Goal: Download file/media

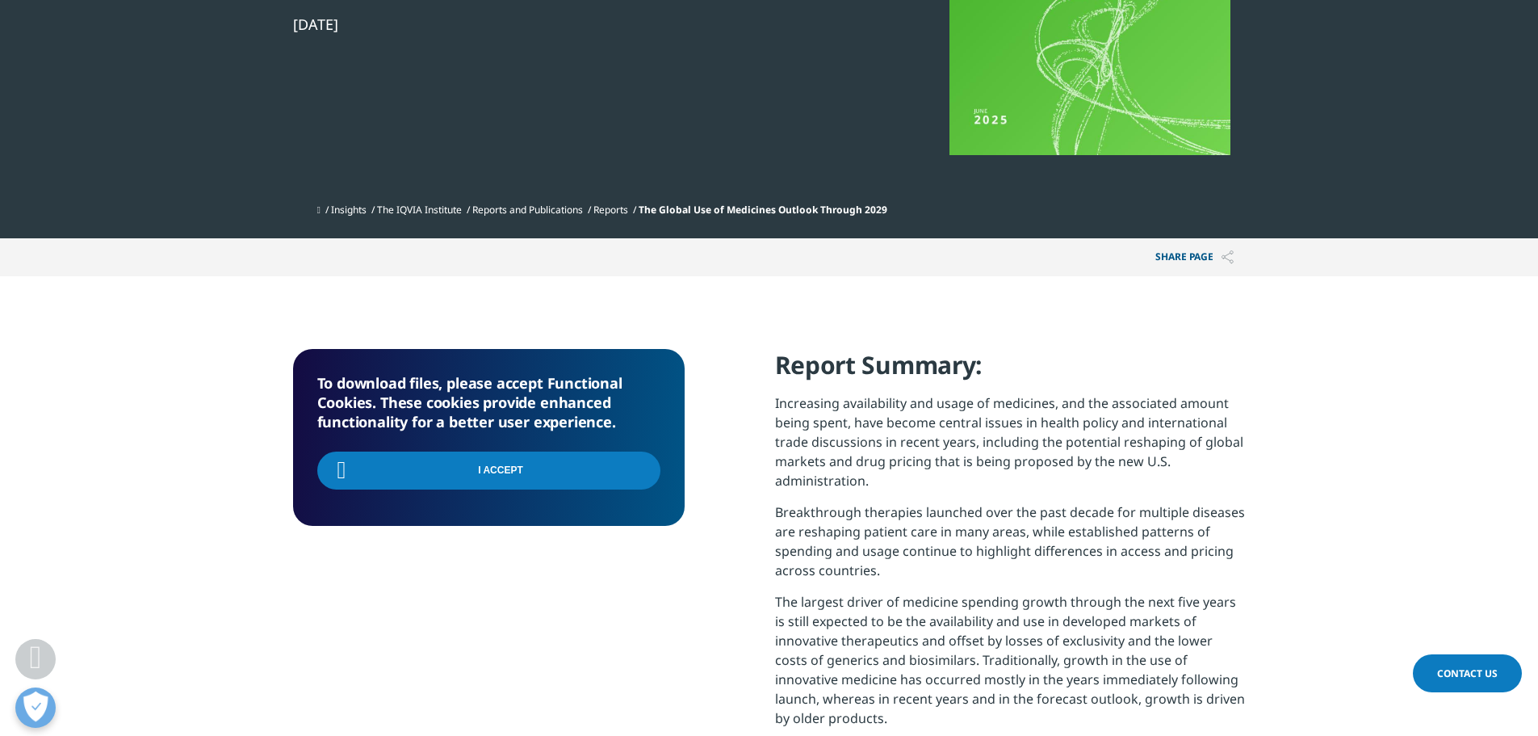
scroll to position [649, 953]
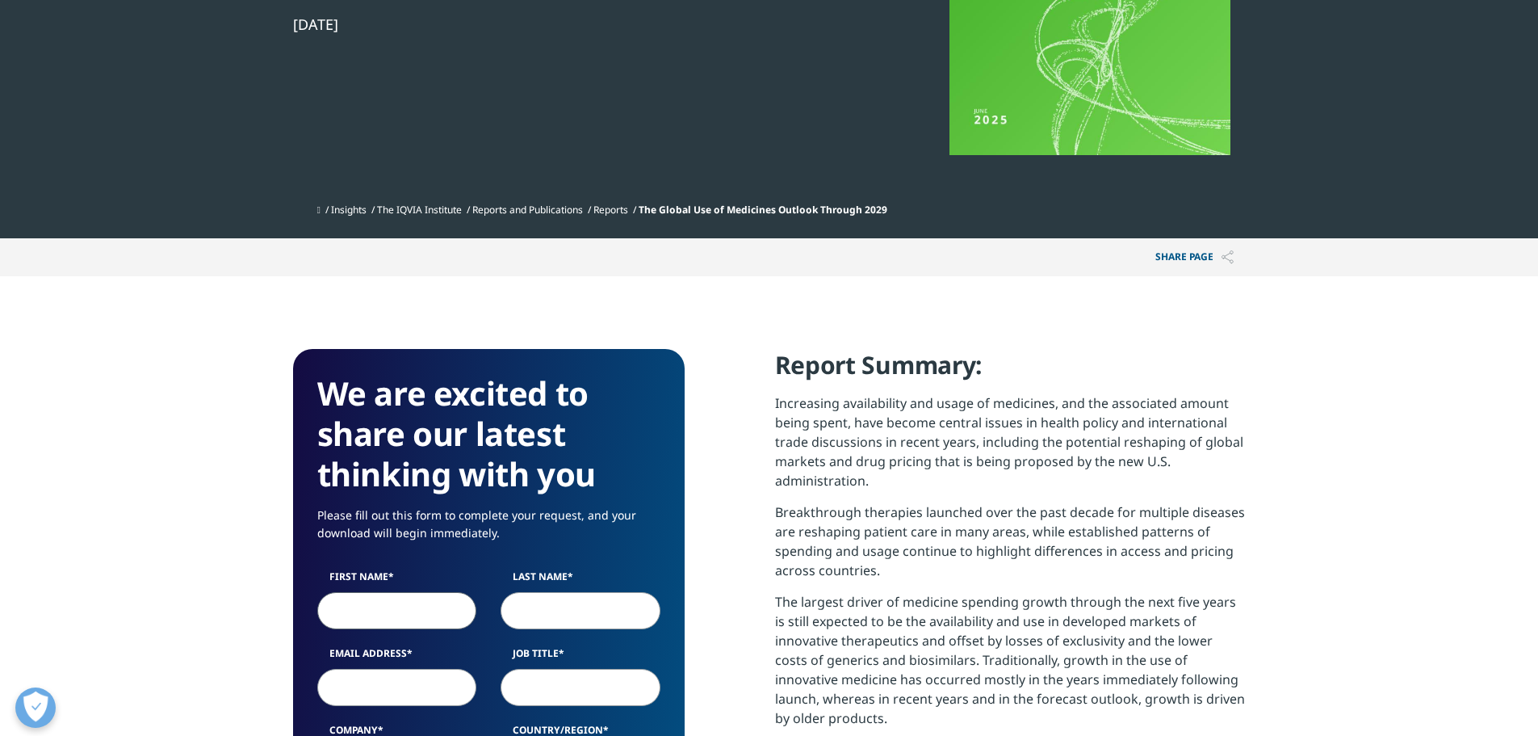
click at [364, 610] on input "First Name" at bounding box center [397, 610] width 160 height 37
type input "Philip"
type input "Yates"
type input "phil@coachwise.co.uk"
type input "Coachwise Consultants Ltd."
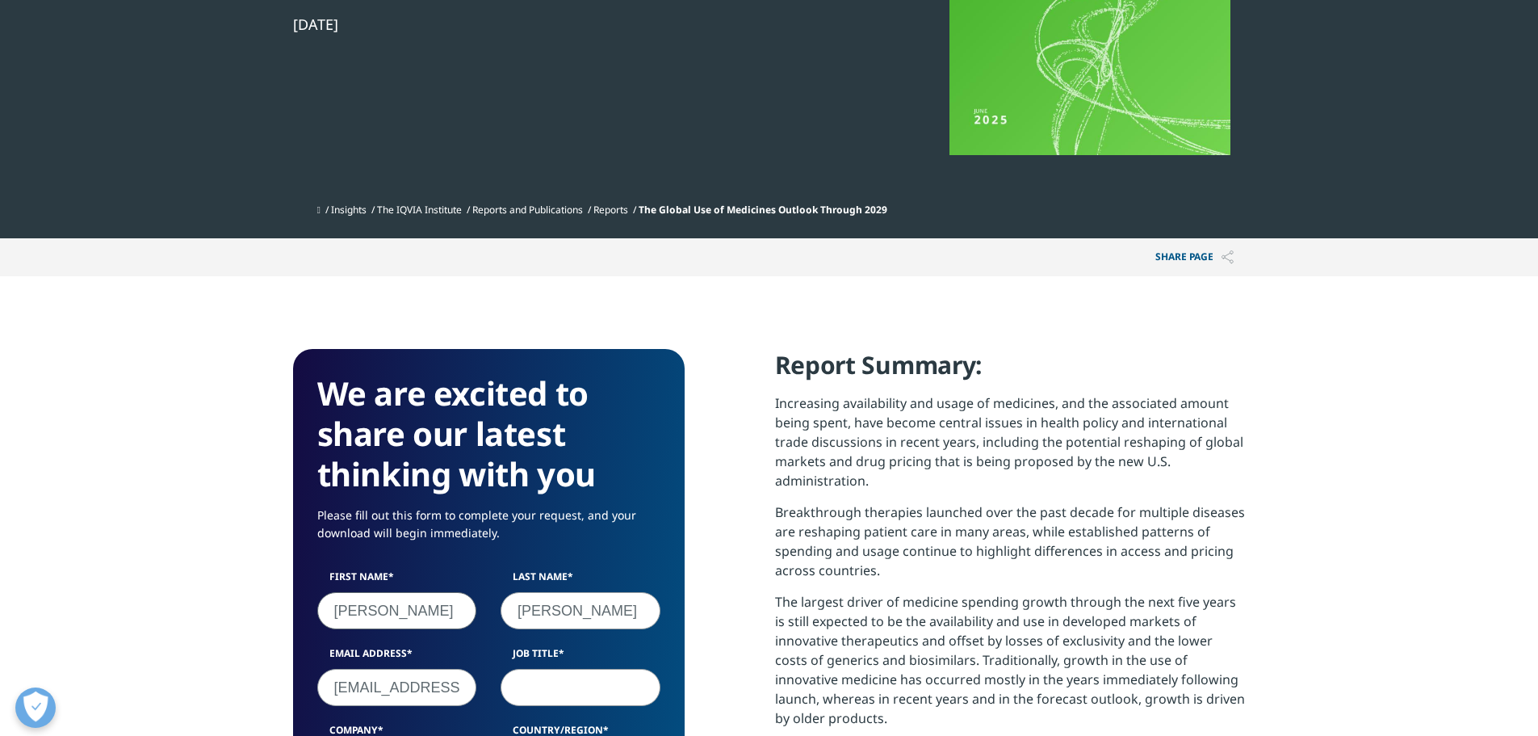
select select "[GEOGRAPHIC_DATA]"
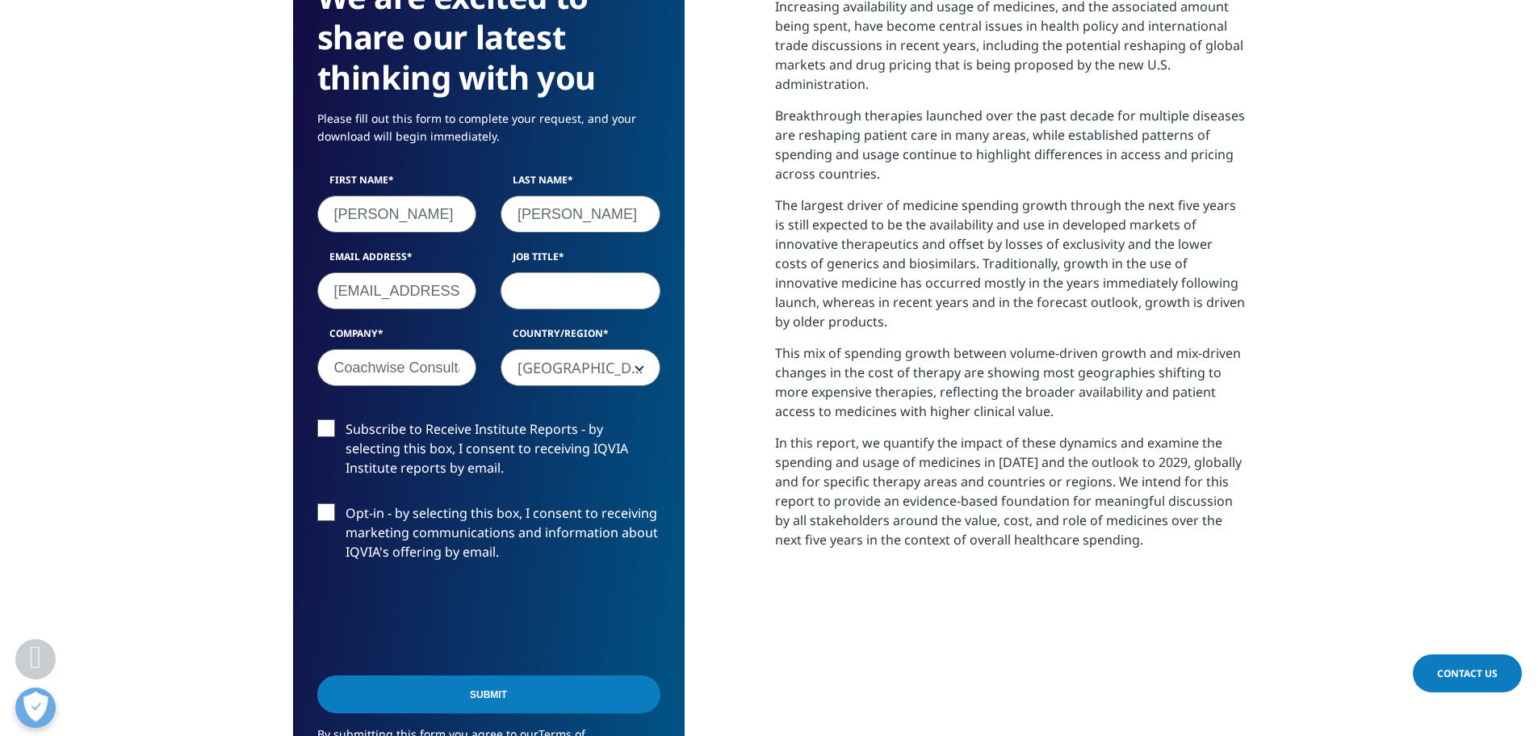
click at [483, 698] on input "Submit" at bounding box center [488, 694] width 343 height 38
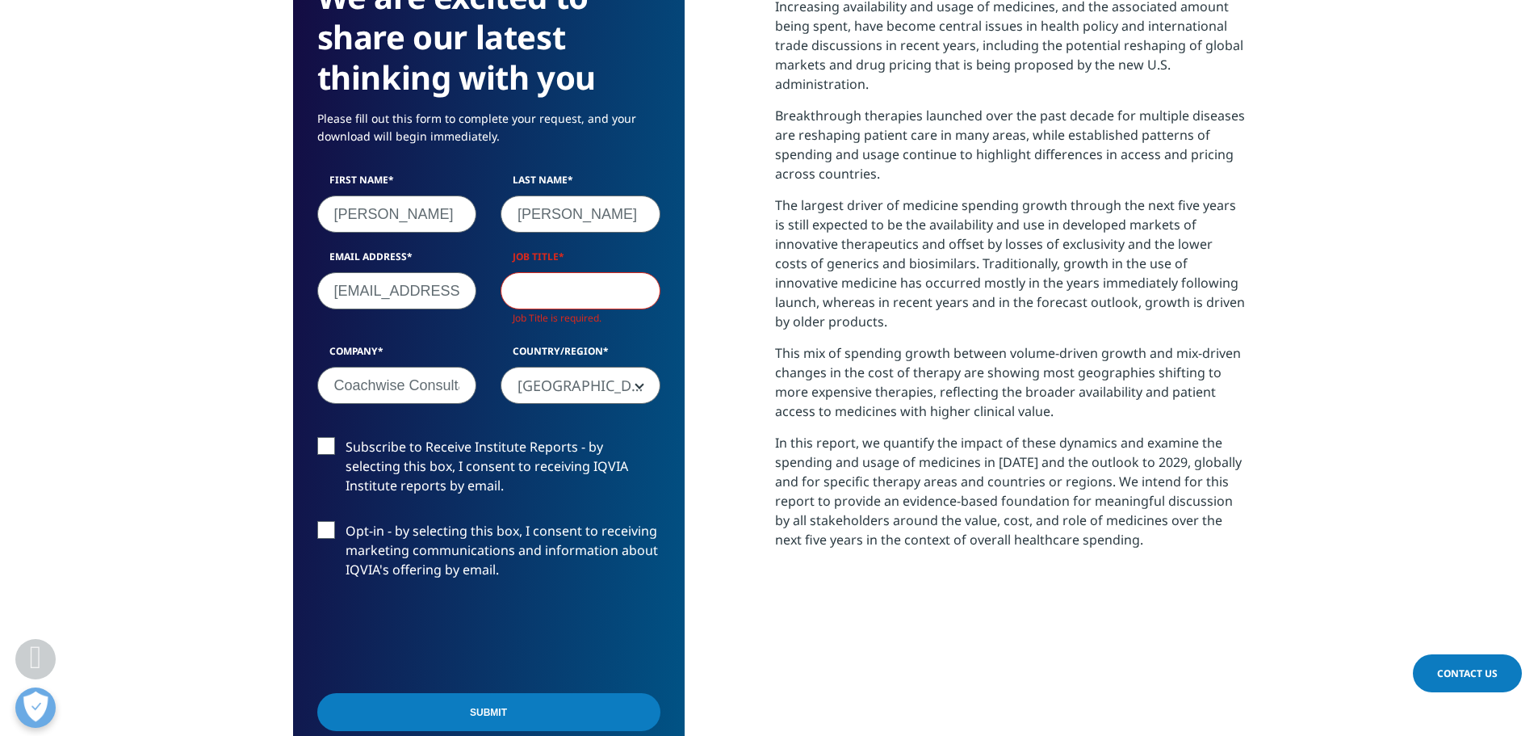
scroll to position [910, 953]
click at [502, 711] on input "Submit" at bounding box center [488, 712] width 343 height 38
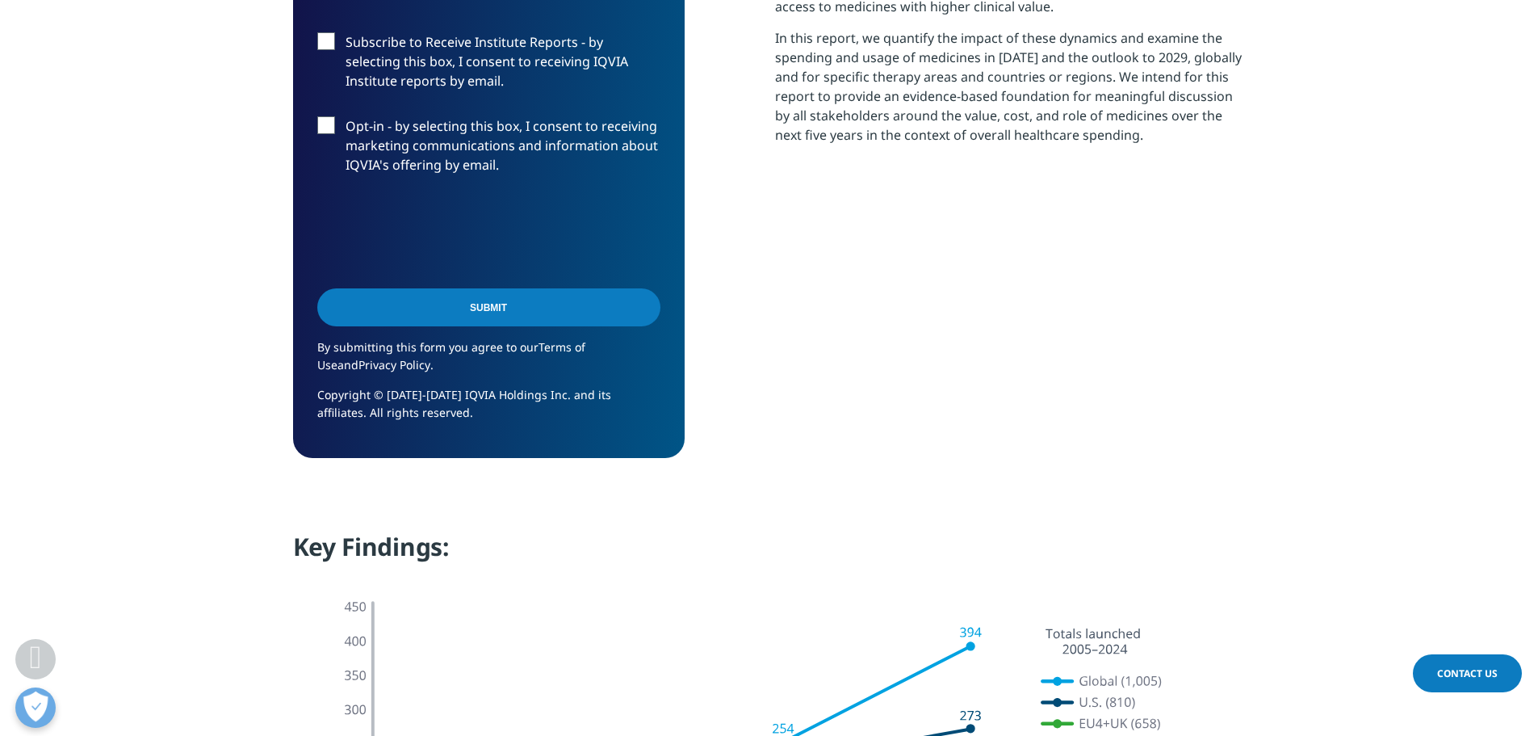
scroll to position [1142, 0]
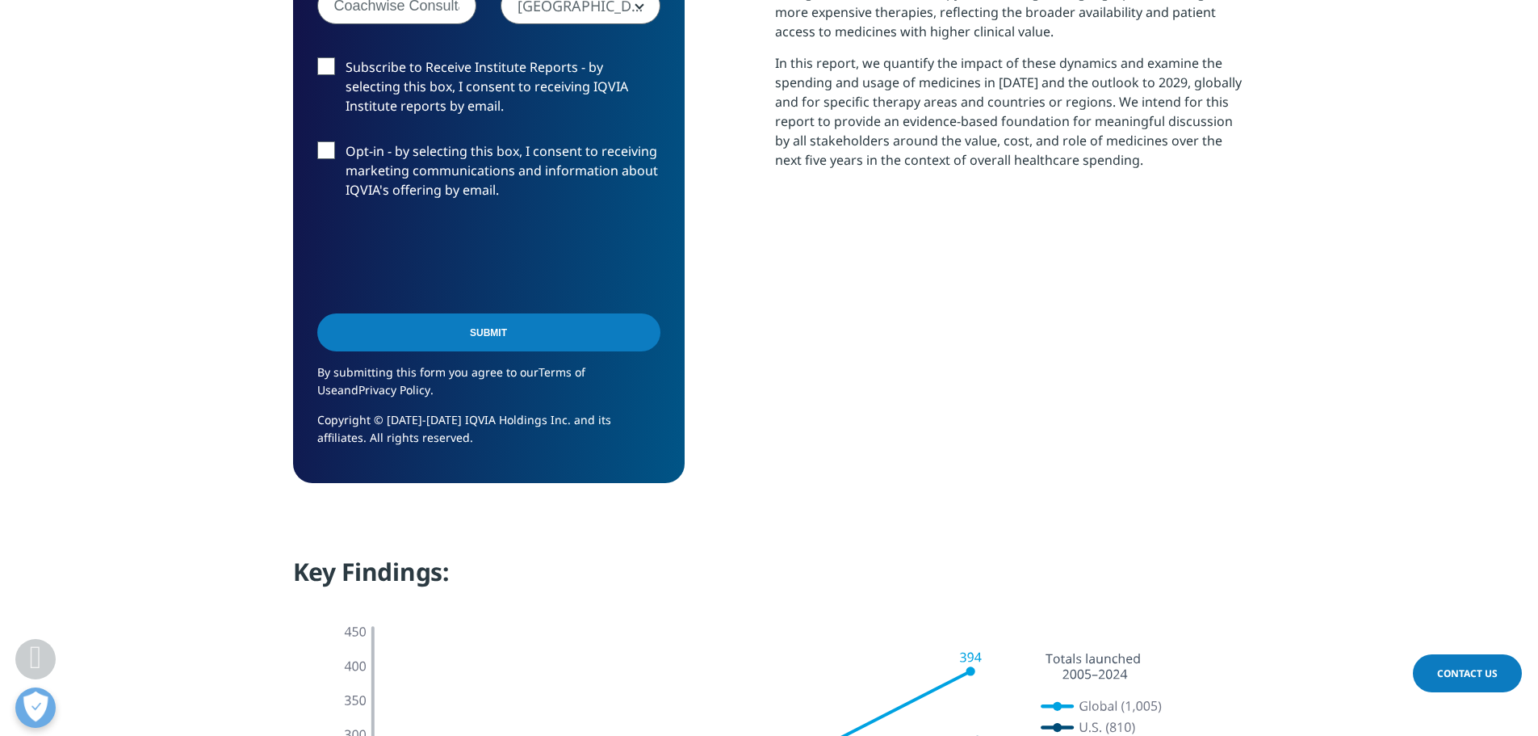
click at [477, 324] on input "Submit" at bounding box center [488, 332] width 343 height 38
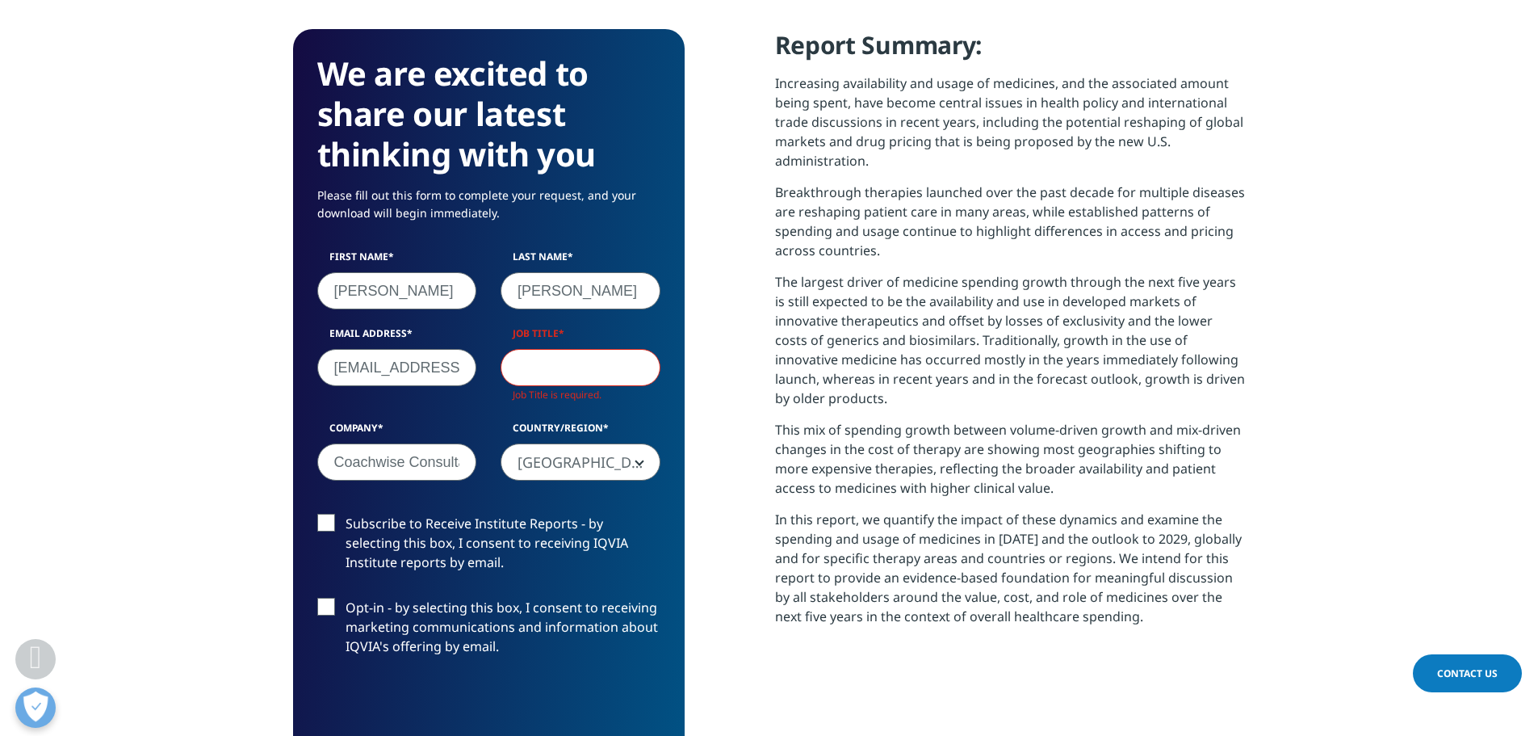
click at [536, 358] on input "Job Title" at bounding box center [581, 367] width 160 height 37
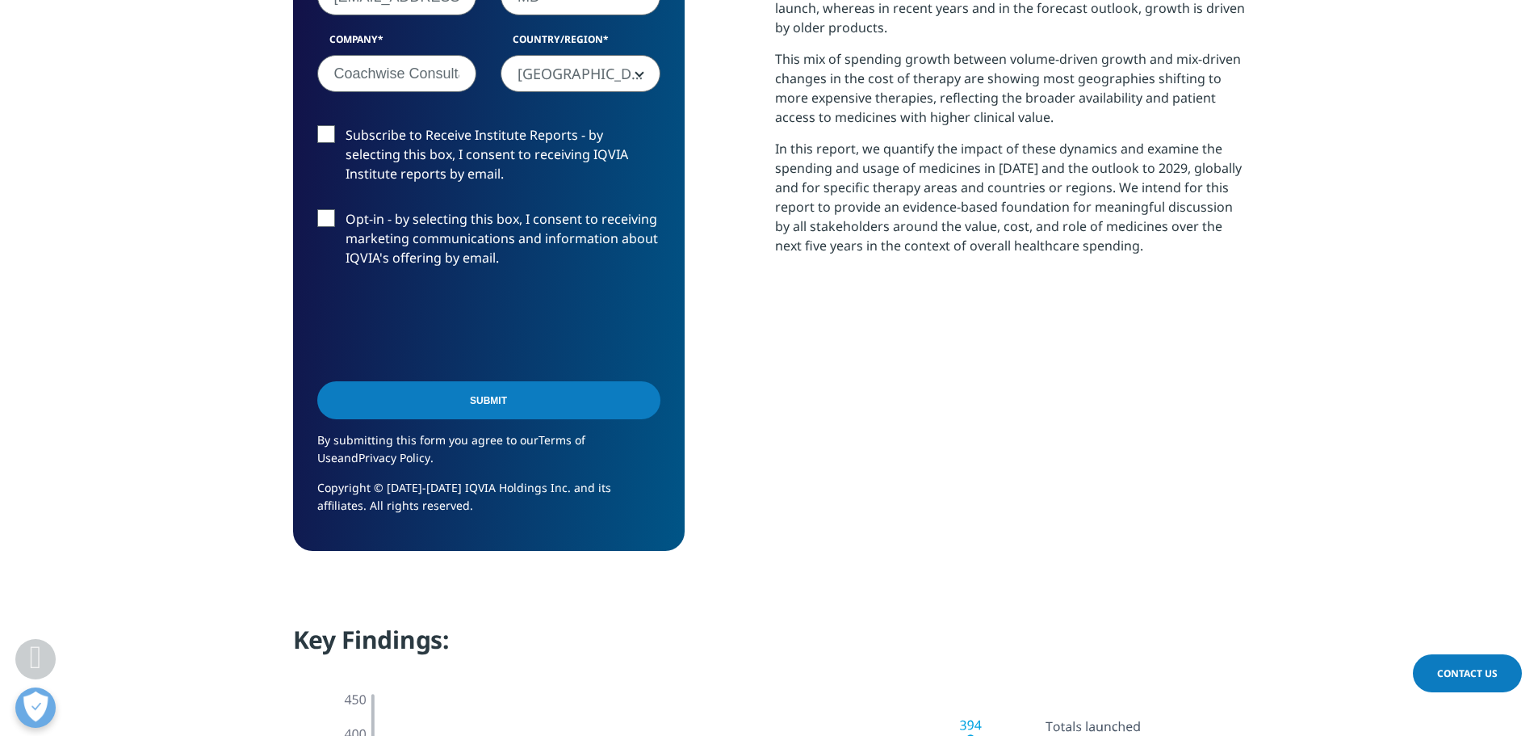
scroll to position [1039, 0]
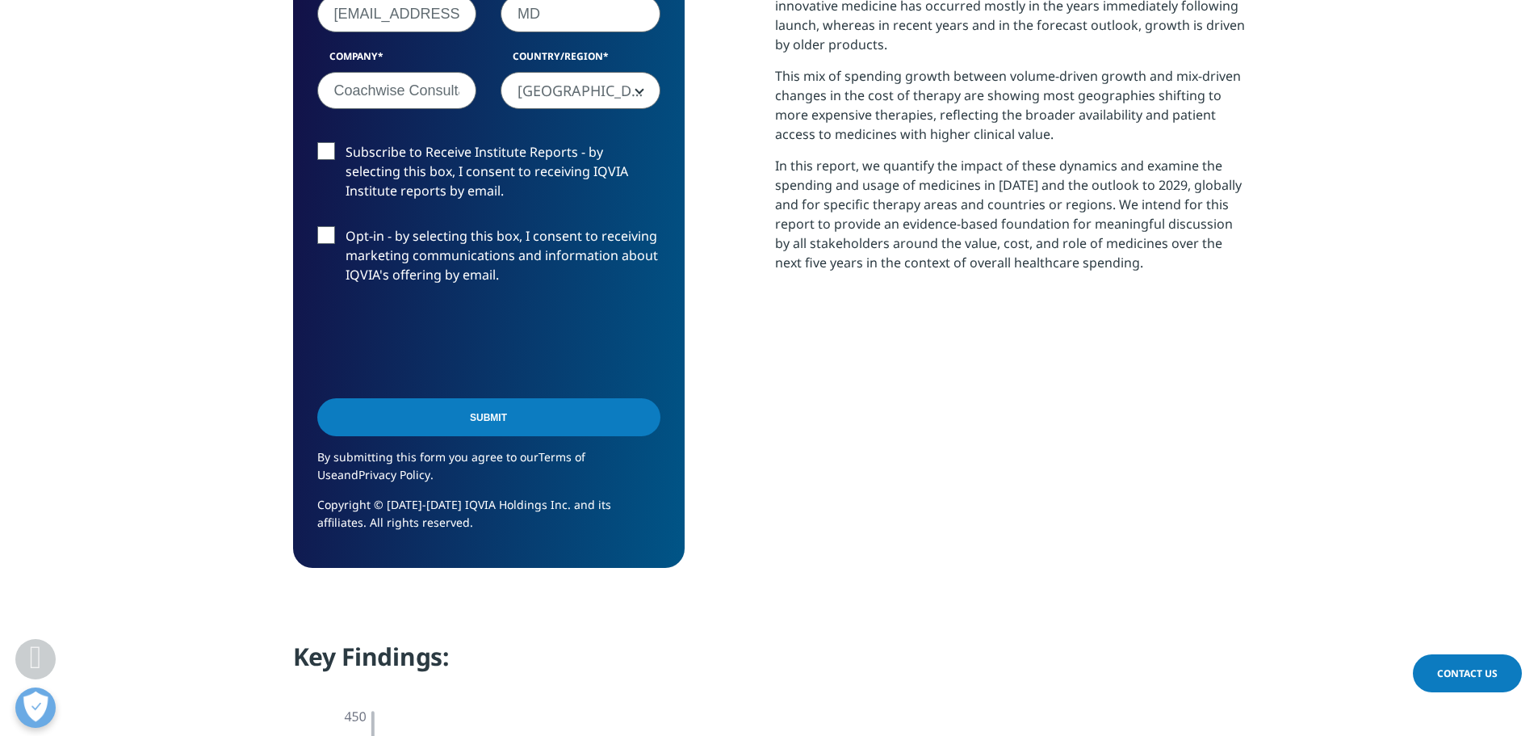
type input "MD"
click at [460, 417] on input "Submit" at bounding box center [488, 417] width 343 height 38
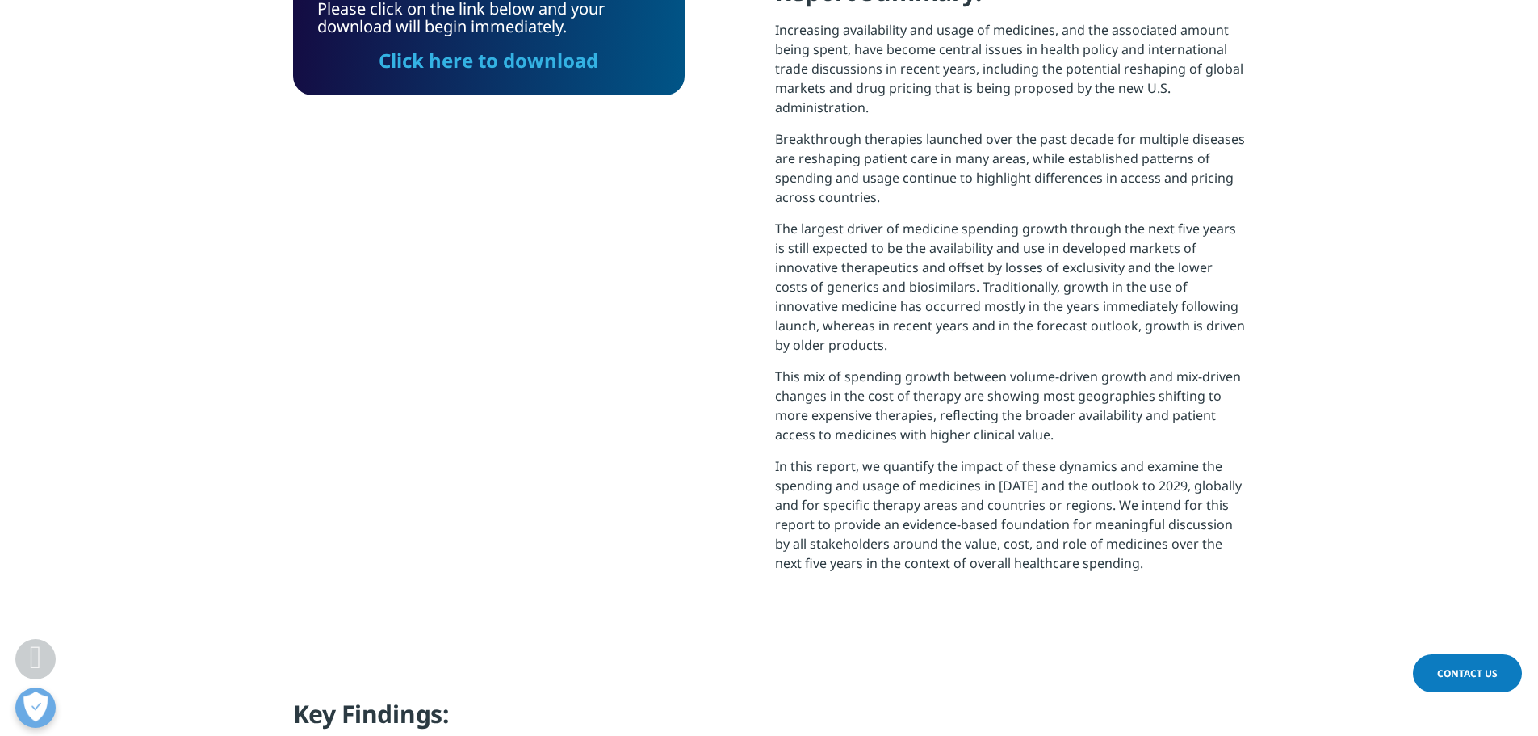
scroll to position [649, 953]
click at [493, 57] on link "Click here to download" at bounding box center [489, 60] width 220 height 27
